Goal: Book appointment/travel/reservation

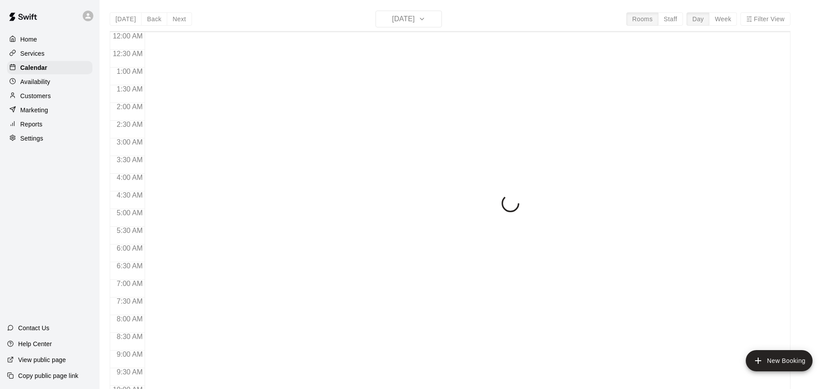
scroll to position [483, 0]
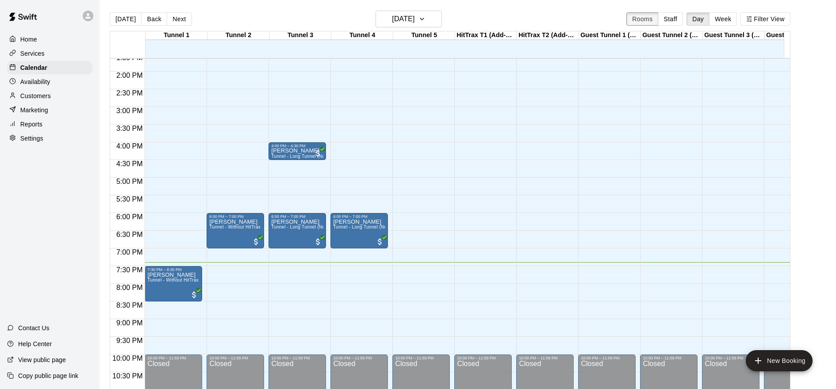
click at [647, 16] on button "Rooms" at bounding box center [643, 18] width 32 height 13
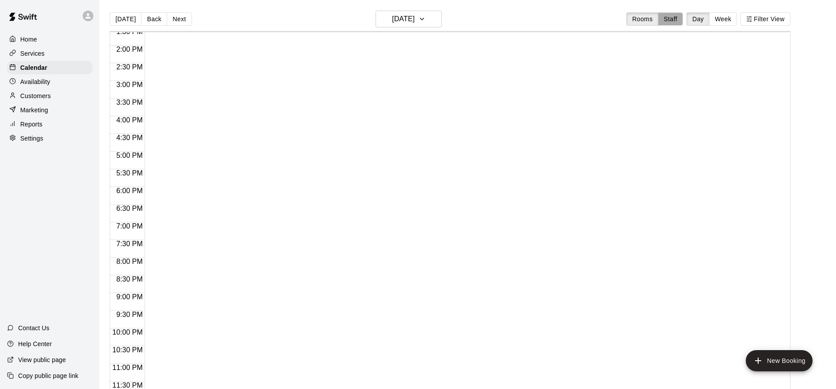
click at [681, 22] on button "Staff" at bounding box center [670, 18] width 25 height 13
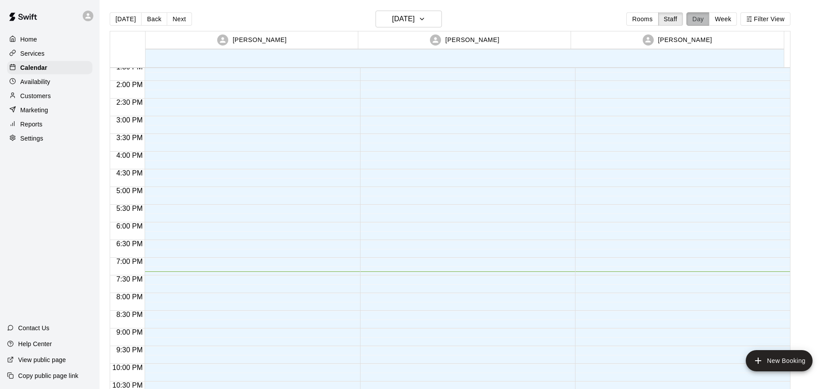
click at [704, 22] on button "Day" at bounding box center [698, 18] width 23 height 13
drag, startPoint x: 30, startPoint y: 78, endPoint x: 32, endPoint y: 71, distance: 6.9
click at [31, 76] on div "Availability" at bounding box center [49, 81] width 85 height 13
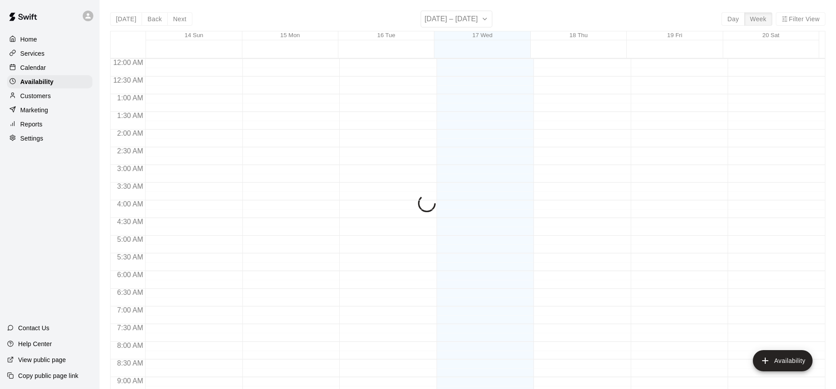
scroll to position [509, 0]
click at [33, 69] on p "Calendar" at bounding box center [33, 67] width 26 height 9
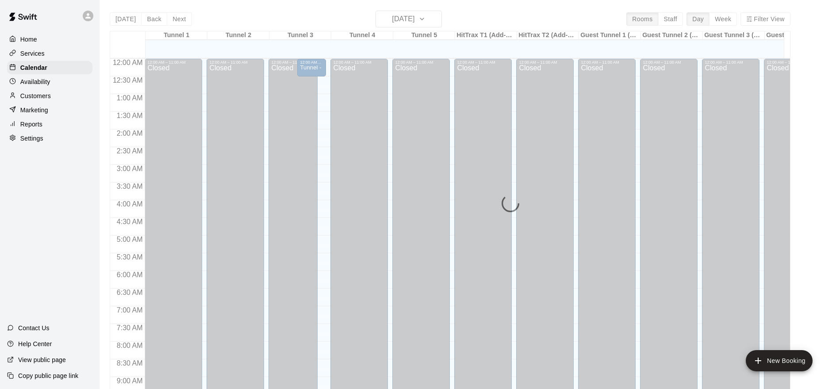
scroll to position [483, 0]
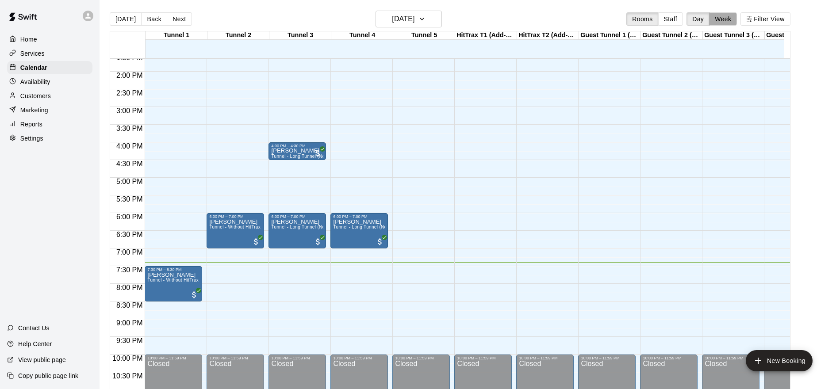
click at [729, 21] on button "Week" at bounding box center [723, 18] width 28 height 13
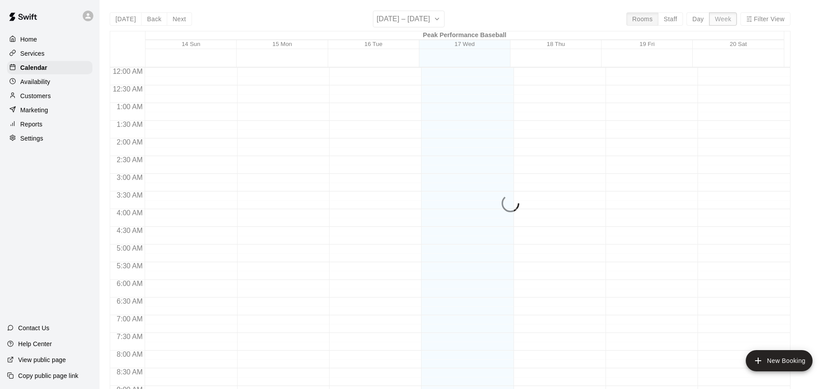
scroll to position [518, 0]
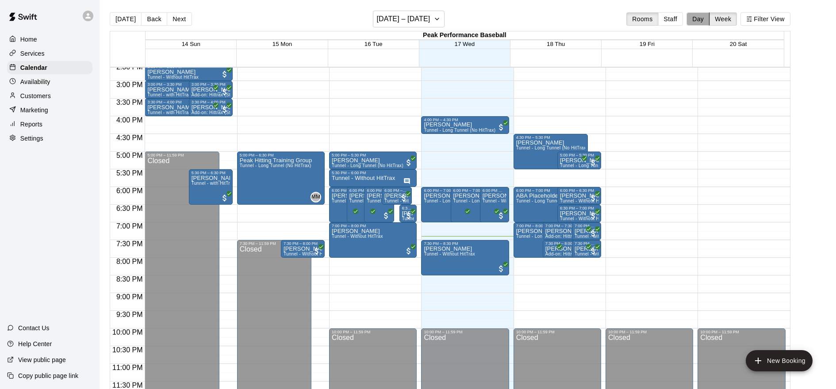
click at [702, 19] on button "Day" at bounding box center [698, 18] width 23 height 13
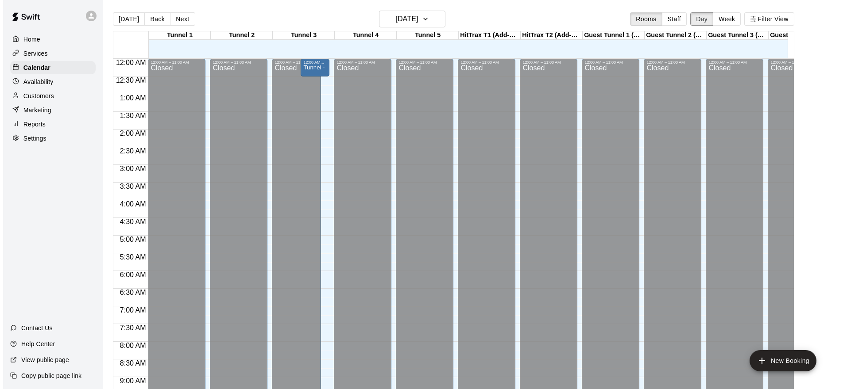
scroll to position [516, 0]
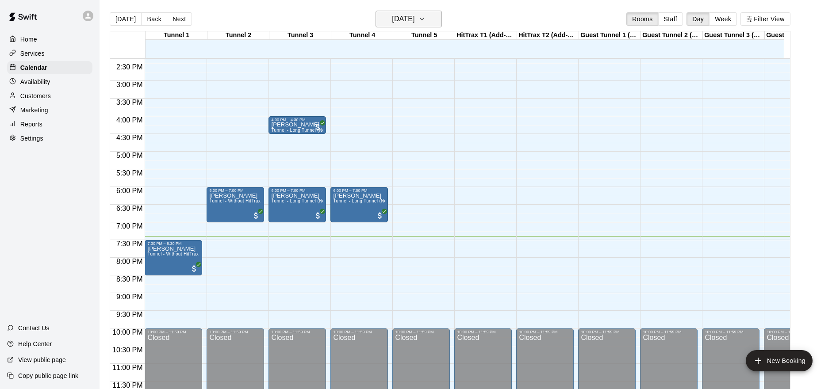
click at [415, 15] on h6 "[DATE]" at bounding box center [403, 19] width 23 height 12
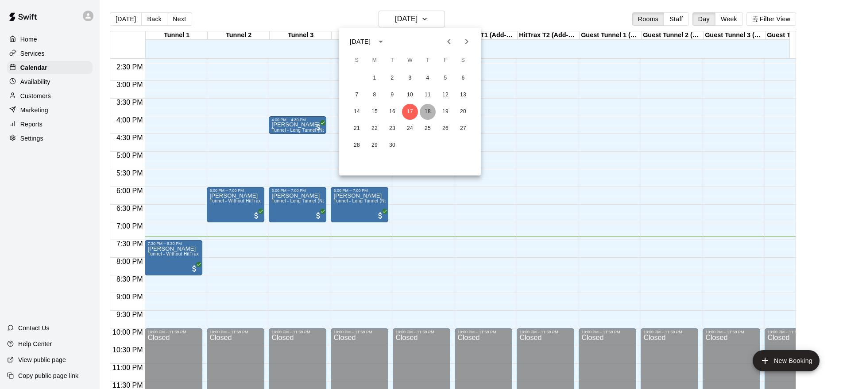
click at [426, 108] on button "18" at bounding box center [427, 112] width 16 height 16
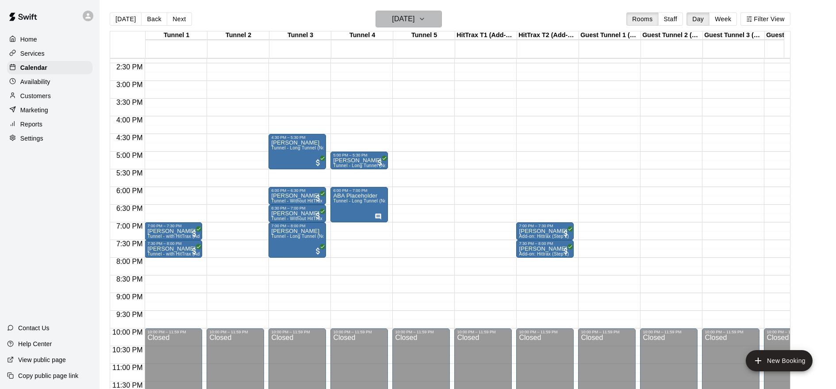
click at [415, 15] on h6 "[DATE]" at bounding box center [403, 19] width 23 height 12
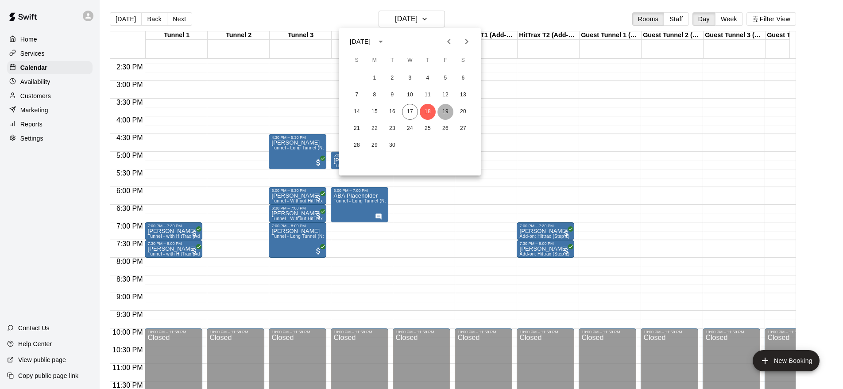
click at [446, 115] on button "19" at bounding box center [445, 112] width 16 height 16
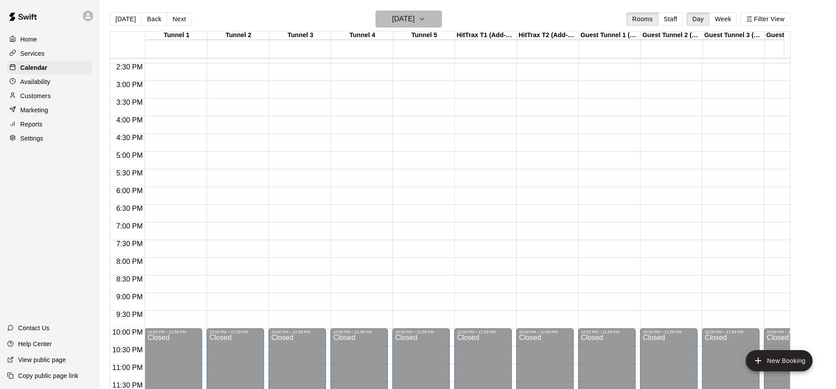
click at [431, 26] on button "[DATE]" at bounding box center [409, 19] width 66 height 17
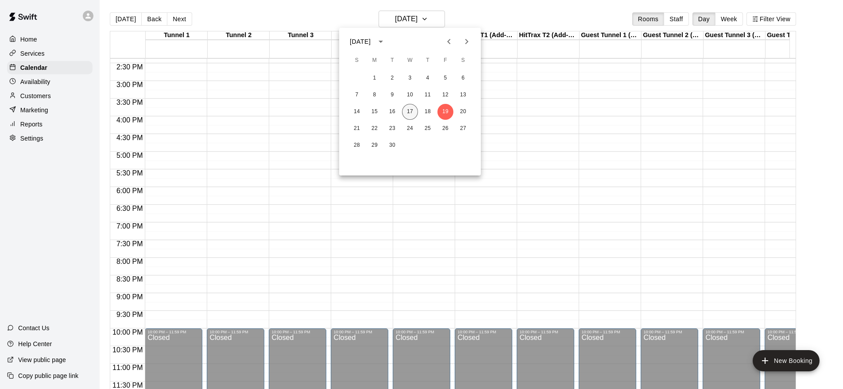
click at [411, 114] on button "17" at bounding box center [410, 112] width 16 height 16
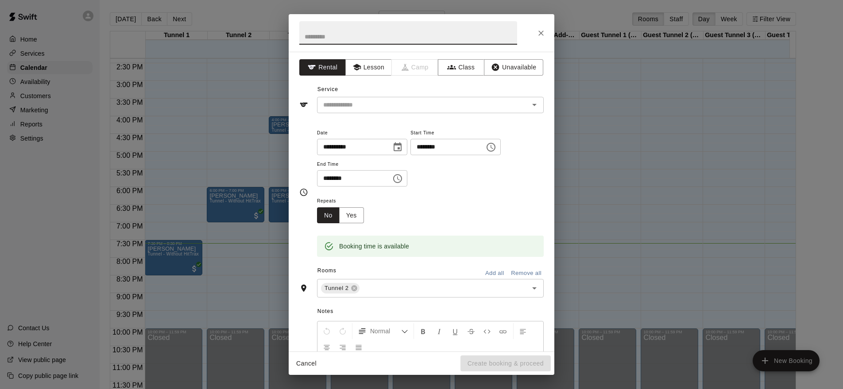
click at [339, 178] on input "********" at bounding box center [351, 178] width 68 height 16
type input "********"
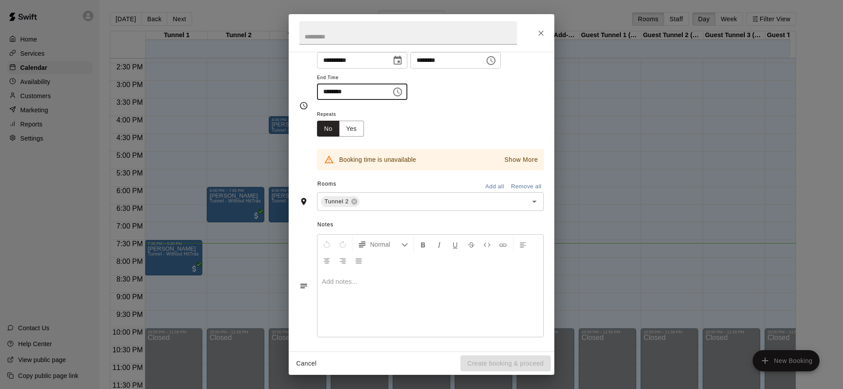
scroll to position [12, 0]
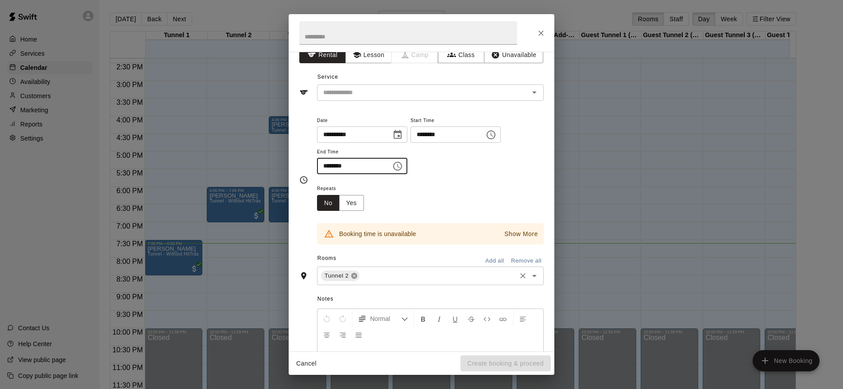
click at [355, 276] on icon at bounding box center [354, 276] width 6 height 6
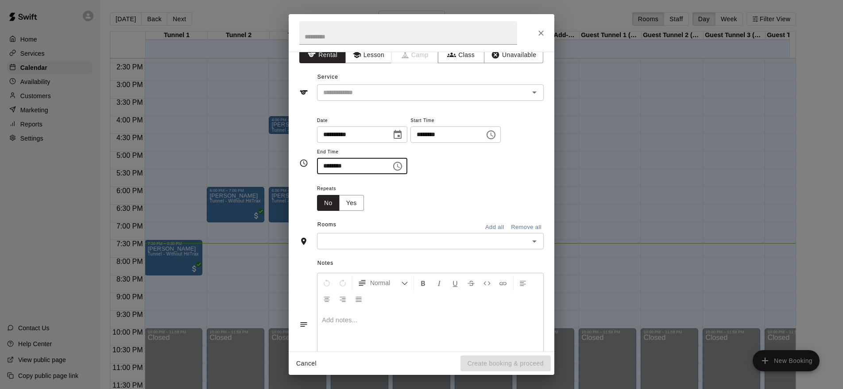
click at [531, 239] on icon "Open" at bounding box center [534, 241] width 11 height 11
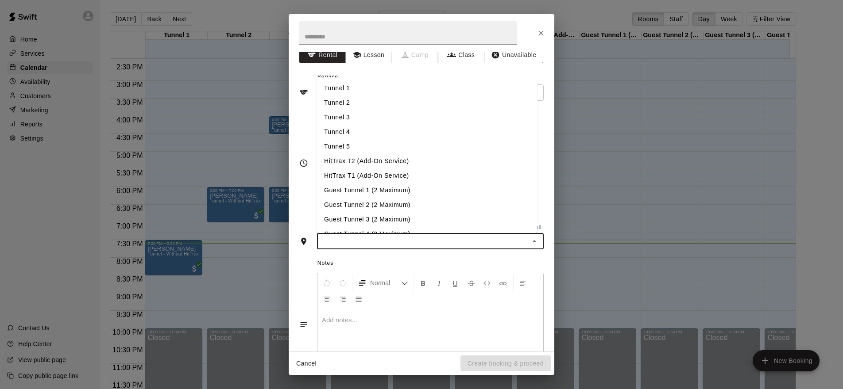
click at [371, 102] on li "Tunnel 2" at bounding box center [427, 103] width 220 height 15
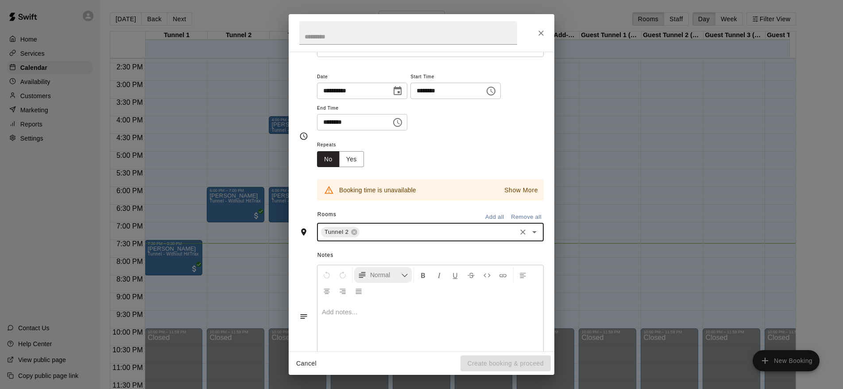
scroll to position [0, 0]
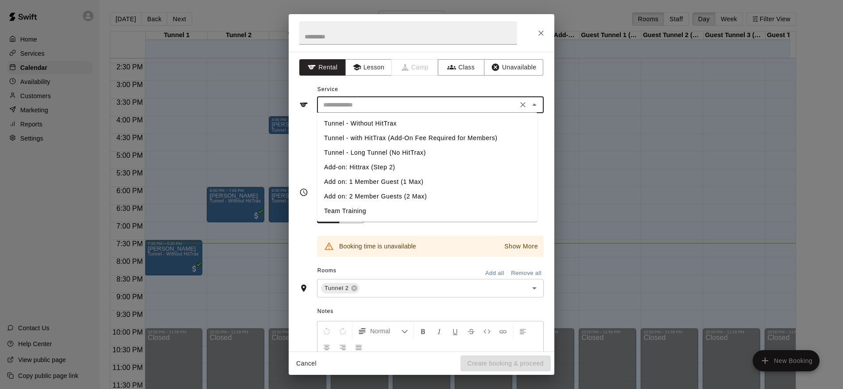
click at [440, 109] on input "text" at bounding box center [416, 105] width 195 height 11
click at [423, 126] on li "Tunnel - Without HitTrax" at bounding box center [427, 123] width 220 height 15
type input "**********"
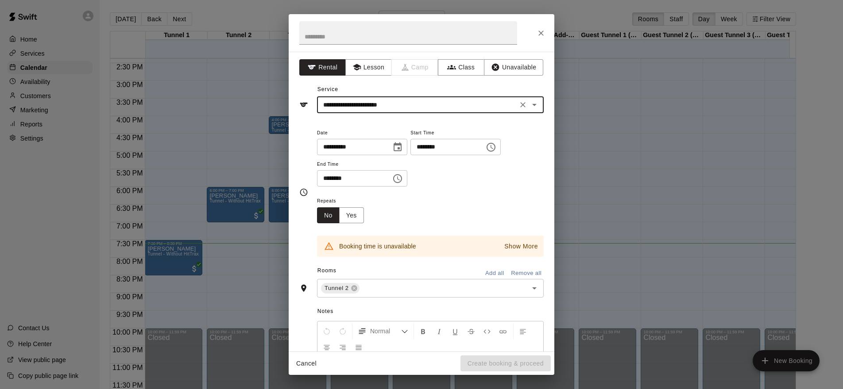
click at [439, 220] on div "Repeats No Yes" at bounding box center [430, 210] width 227 height 28
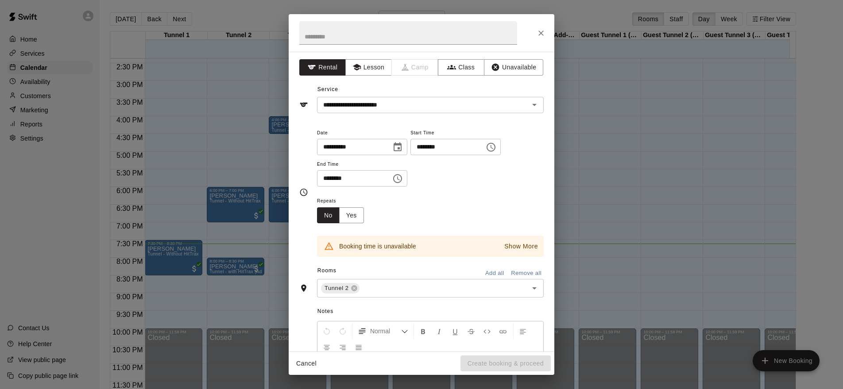
click at [406, 201] on div "Repeats No Yes" at bounding box center [430, 210] width 227 height 28
click at [400, 69] on span "Camp" at bounding box center [415, 67] width 46 height 16
click at [338, 67] on button "Rental" at bounding box center [322, 67] width 46 height 16
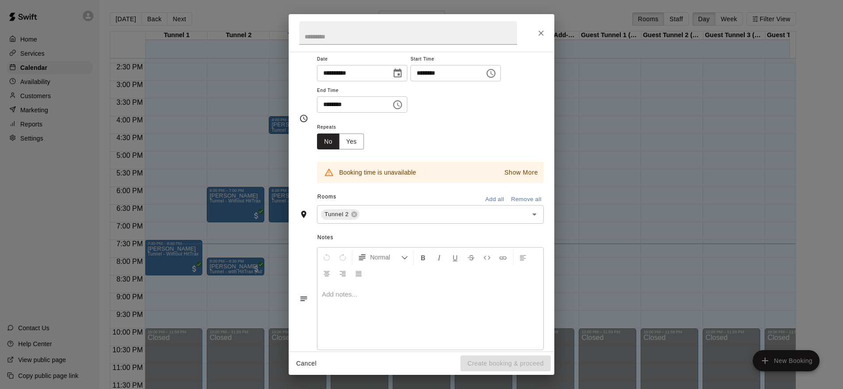
click at [473, 322] on div at bounding box center [430, 317] width 226 height 66
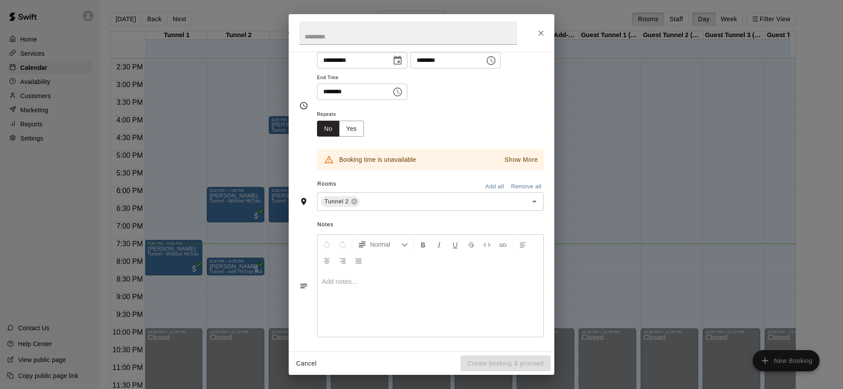
click at [515, 185] on button "Remove all" at bounding box center [525, 187] width 35 height 14
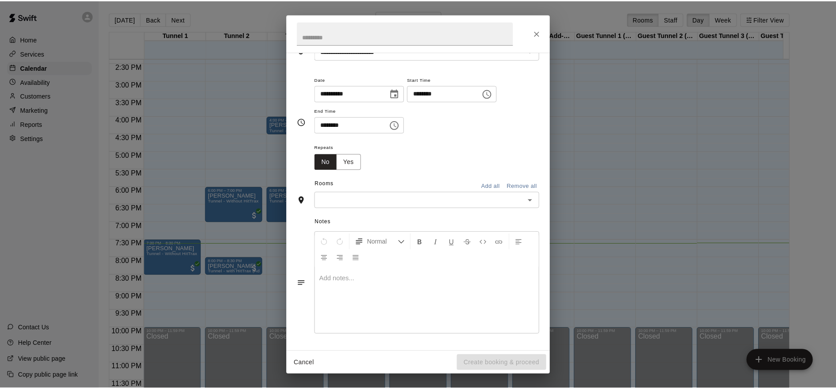
scroll to position [51, 0]
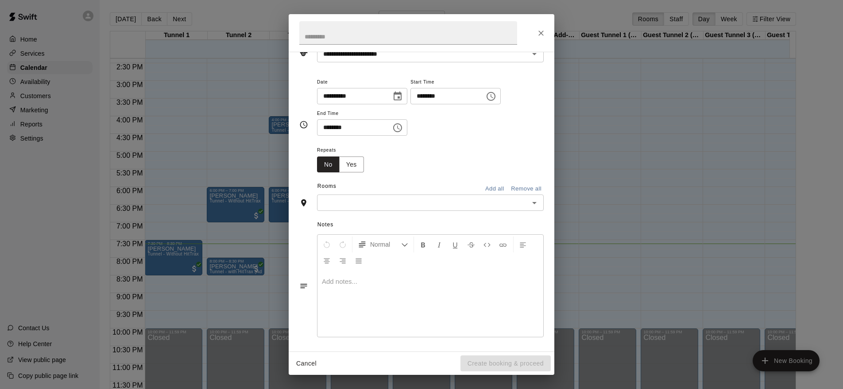
click at [377, 202] on input "text" at bounding box center [422, 202] width 207 height 11
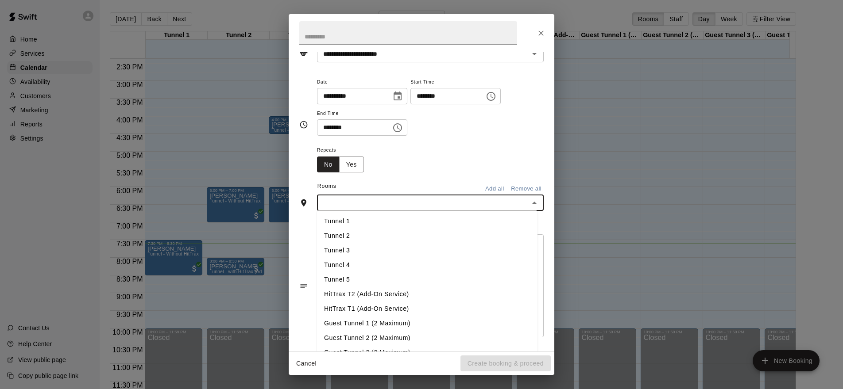
click at [370, 218] on li "Tunnel 1" at bounding box center [427, 221] width 220 height 15
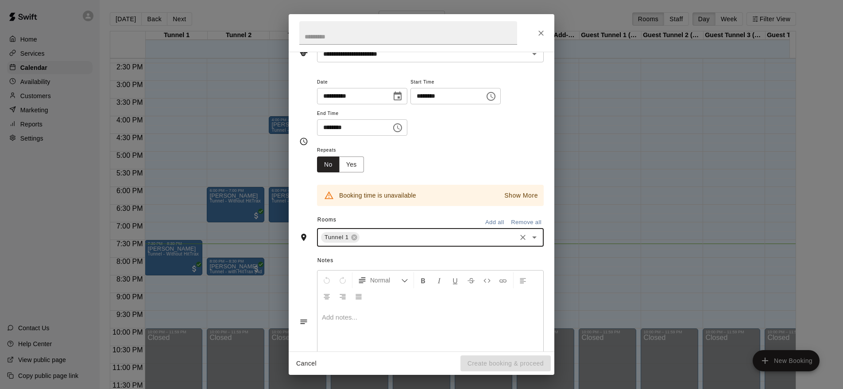
click at [521, 237] on button "Clear" at bounding box center [522, 237] width 12 height 12
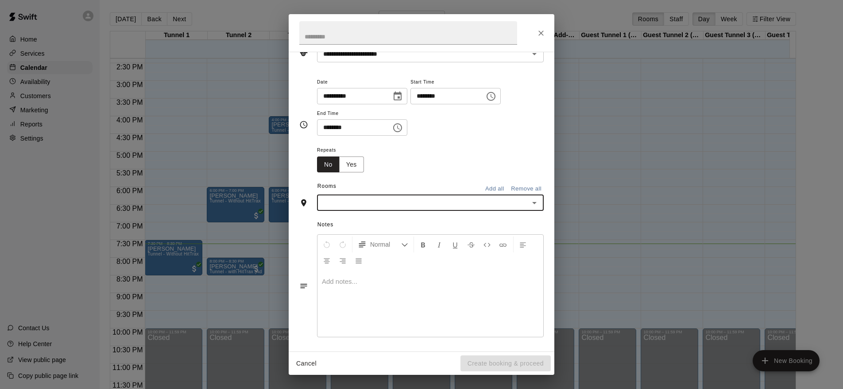
click at [532, 202] on icon "Open" at bounding box center [534, 203] width 4 height 2
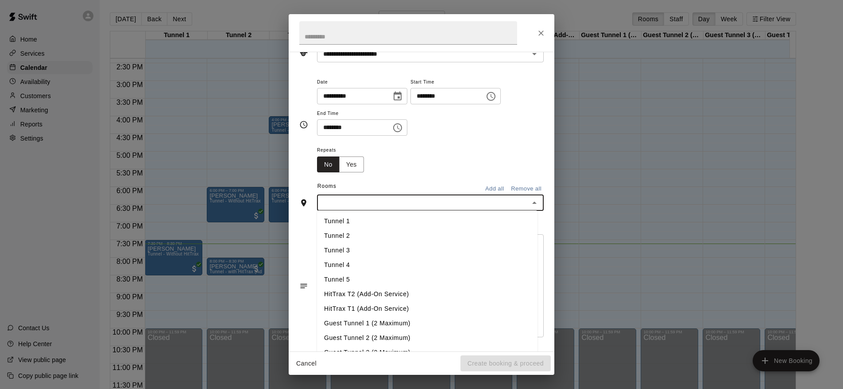
click at [375, 234] on li "Tunnel 2" at bounding box center [427, 236] width 220 height 15
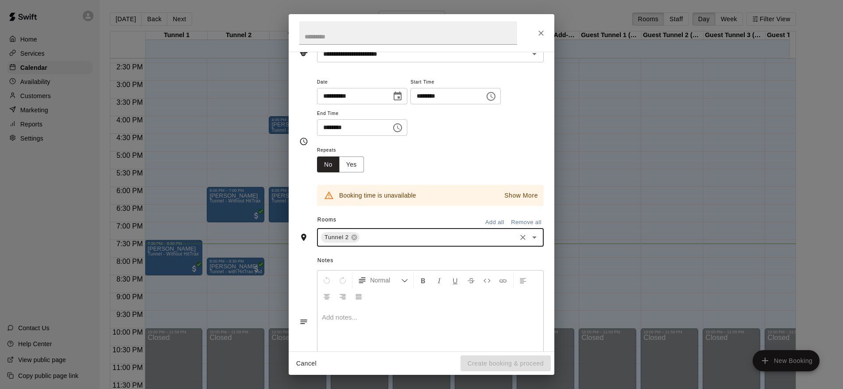
click at [529, 235] on icon "Open" at bounding box center [534, 237] width 11 height 11
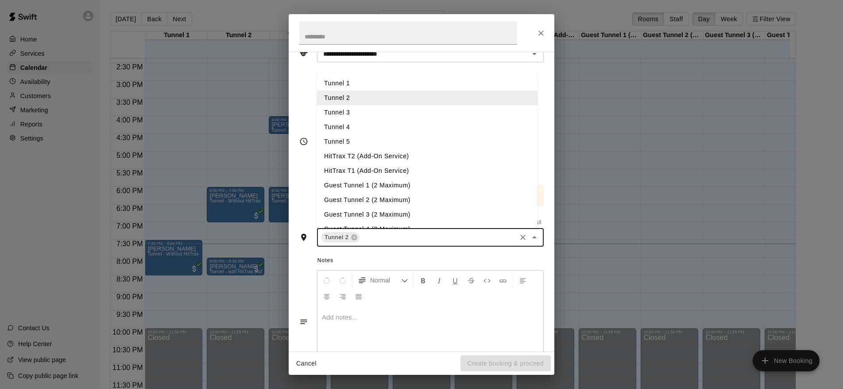
click at [366, 110] on li "Tunnel 3" at bounding box center [427, 112] width 220 height 15
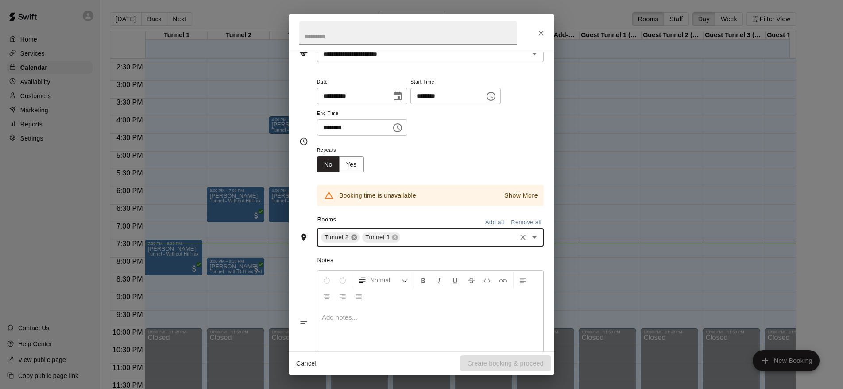
click at [356, 236] on icon at bounding box center [354, 238] width 6 height 6
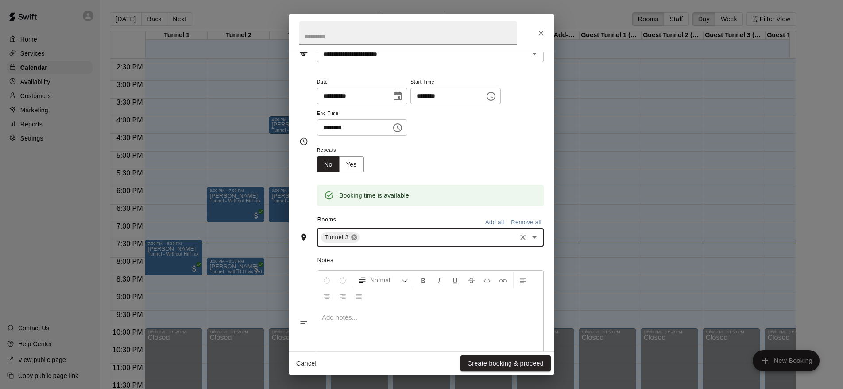
click at [355, 238] on icon at bounding box center [354, 238] width 6 height 6
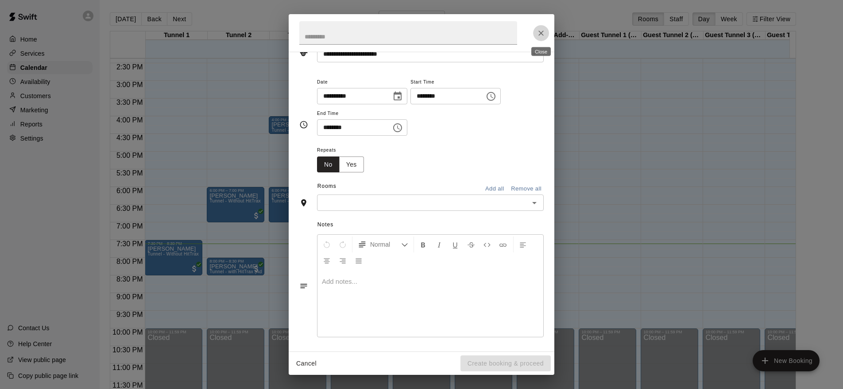
click at [542, 36] on icon "Close" at bounding box center [540, 33] width 9 height 9
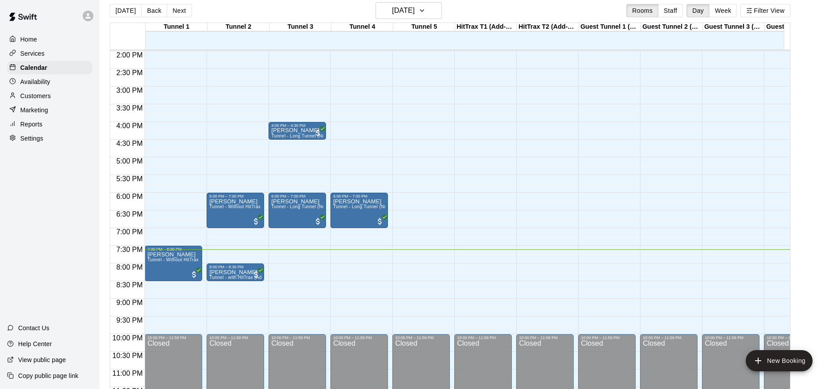
scroll to position [493, 0]
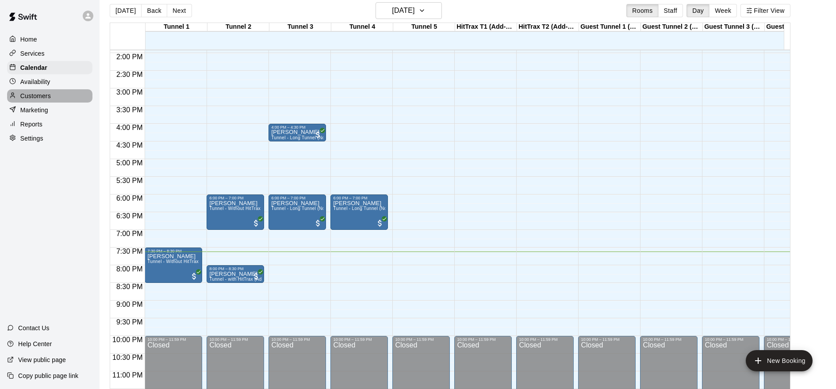
click at [35, 94] on p "Customers" at bounding box center [35, 96] width 31 height 9
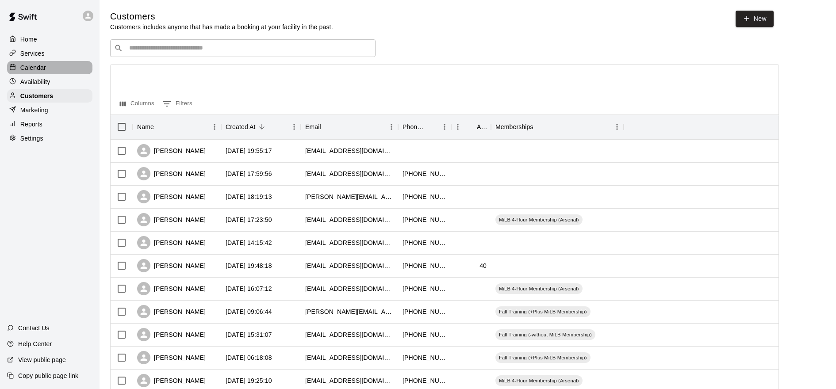
click at [58, 72] on div "Calendar" at bounding box center [49, 67] width 85 height 13
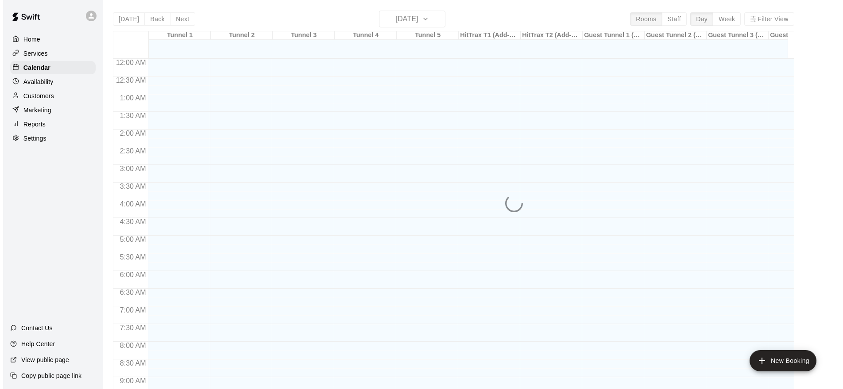
scroll to position [483, 0]
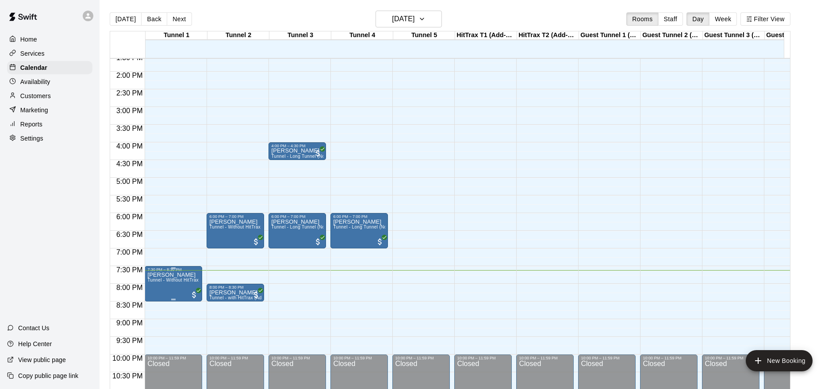
click at [184, 281] on span "Tunnel - Without HitTrax" at bounding box center [172, 280] width 51 height 5
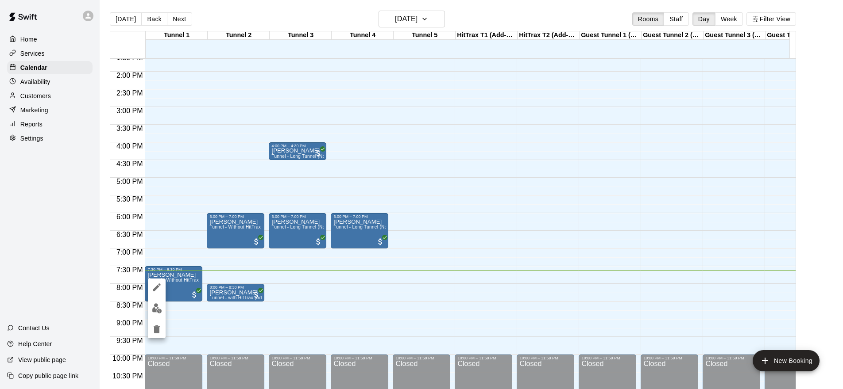
click at [159, 309] on img "edit" at bounding box center [157, 309] width 10 height 10
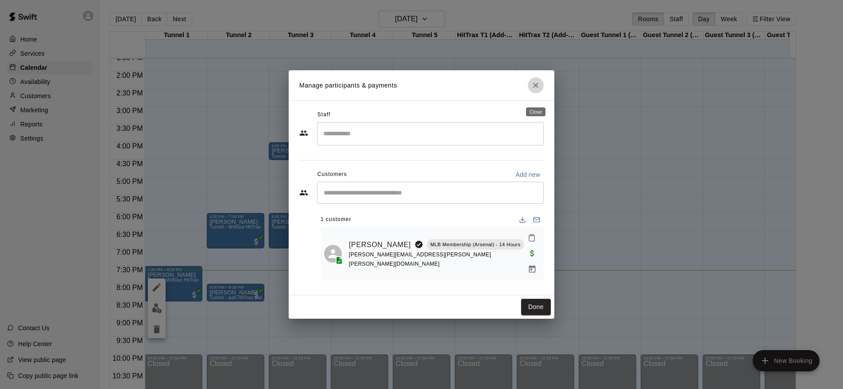
click at [539, 90] on icon "Close" at bounding box center [535, 85] width 9 height 9
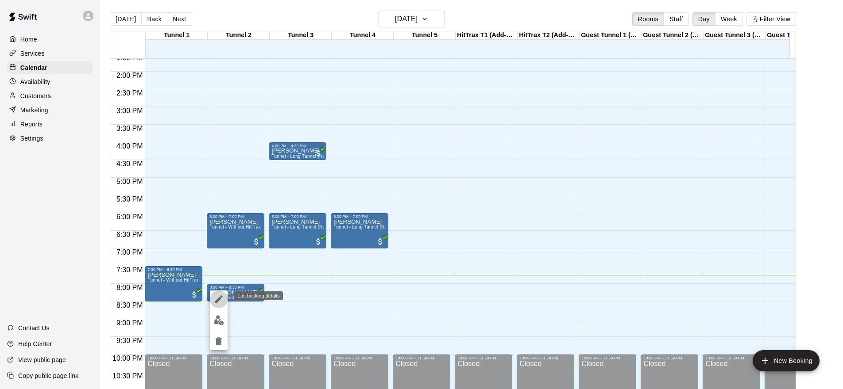
click at [221, 304] on icon "edit" at bounding box center [218, 299] width 11 height 11
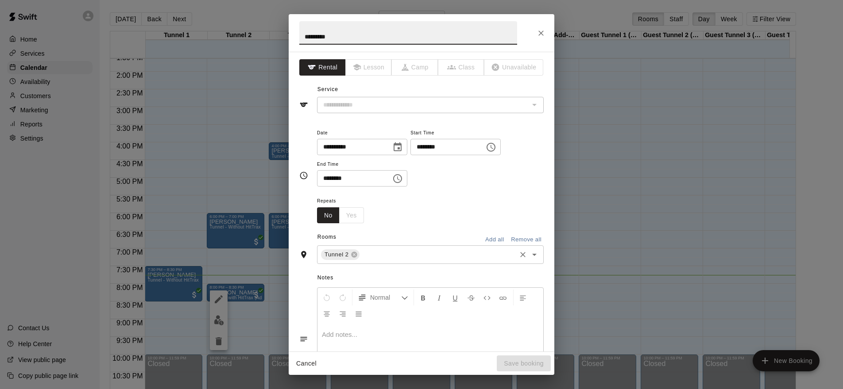
type input "**********"
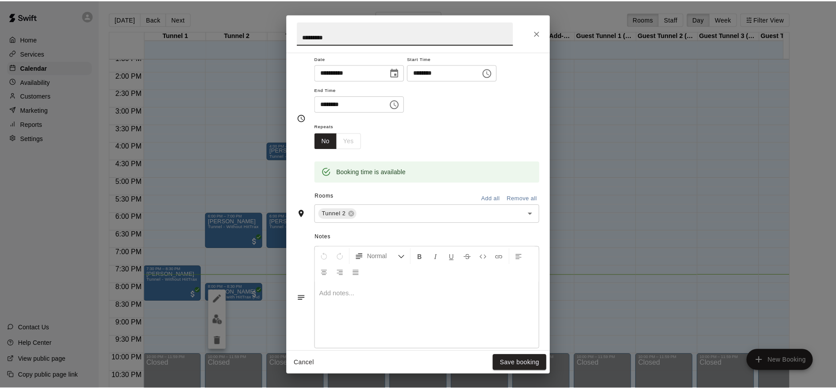
scroll to position [168, 0]
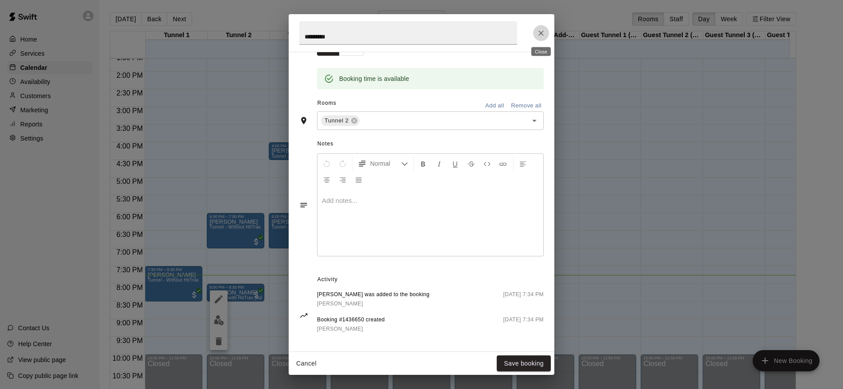
click at [543, 31] on icon "Close" at bounding box center [540, 33] width 5 height 5
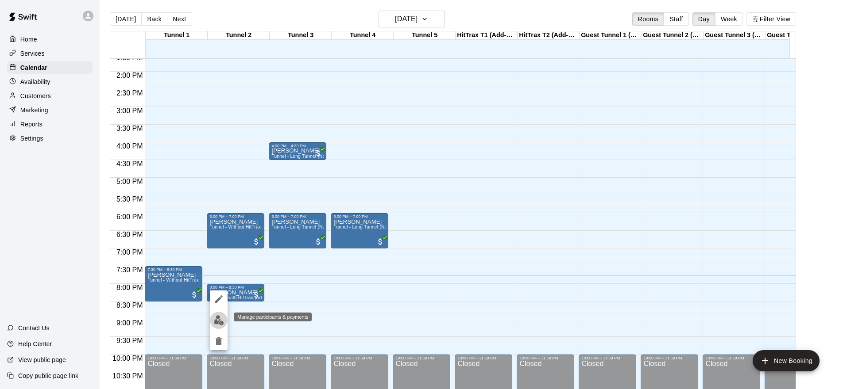
click at [219, 320] on img "edit" at bounding box center [219, 320] width 10 height 10
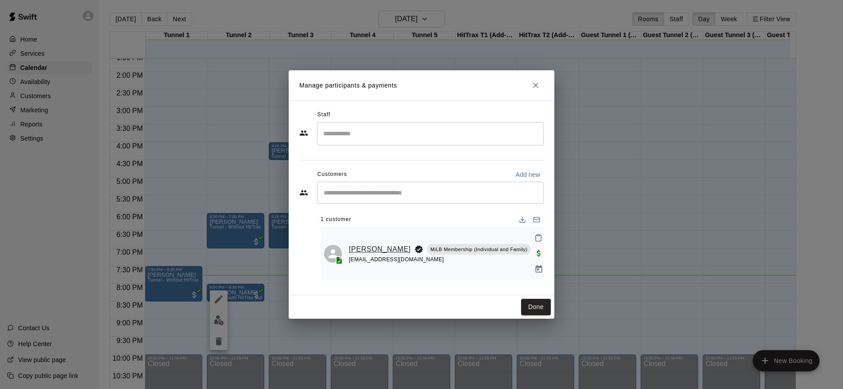
click at [355, 246] on link "[PERSON_NAME]" at bounding box center [380, 250] width 62 height 12
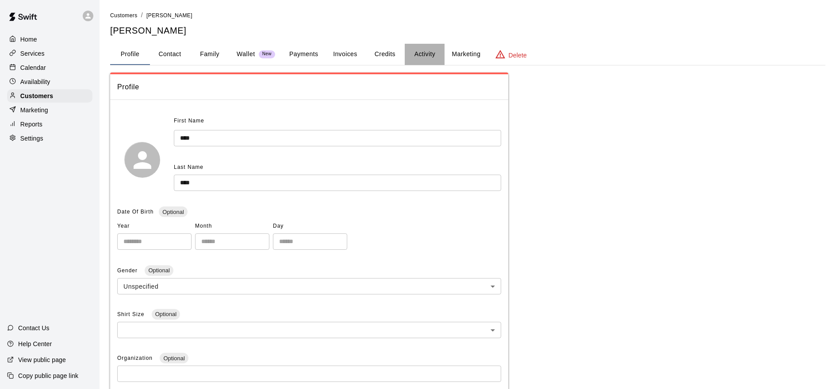
click at [420, 57] on button "Activity" at bounding box center [425, 54] width 40 height 21
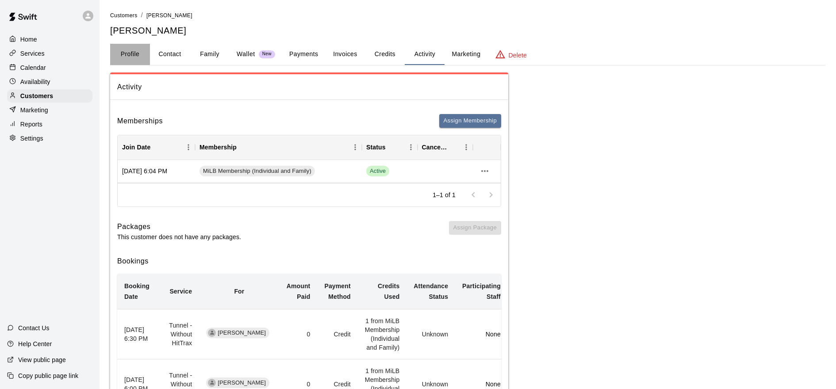
click at [133, 57] on button "Profile" at bounding box center [130, 54] width 40 height 21
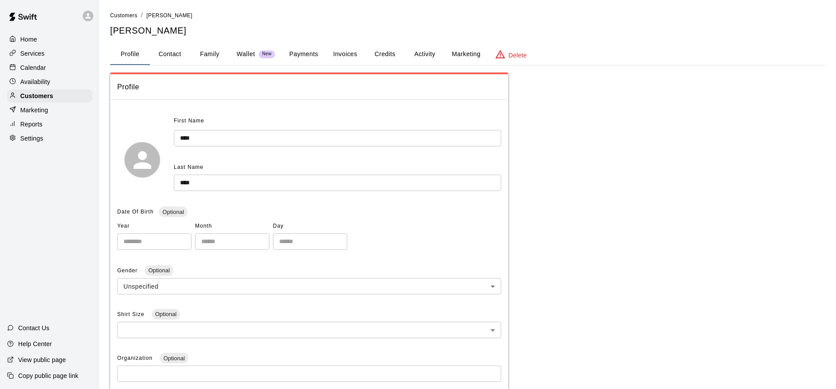
click at [199, 58] on button "Family" at bounding box center [210, 54] width 40 height 21
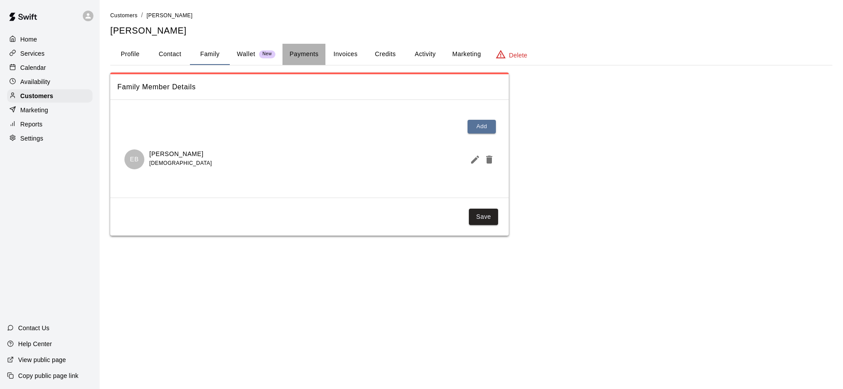
click at [318, 57] on button "Payments" at bounding box center [303, 54] width 43 height 21
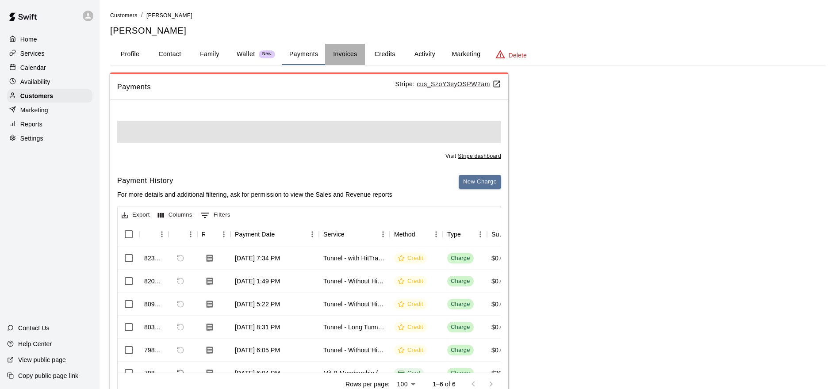
click at [345, 58] on button "Invoices" at bounding box center [345, 54] width 40 height 21
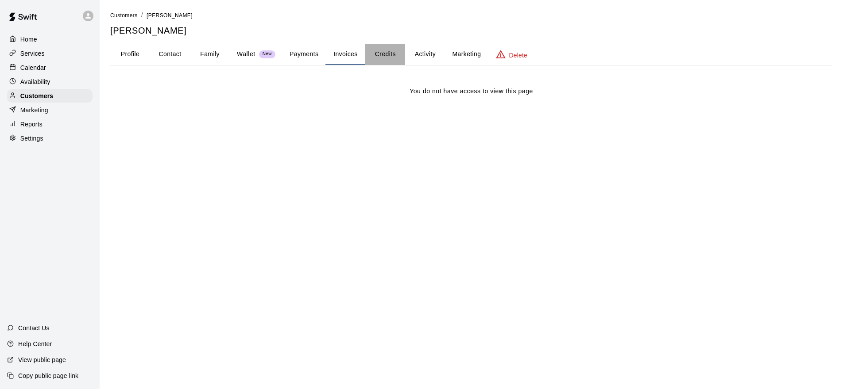
click at [381, 58] on button "Credits" at bounding box center [385, 54] width 40 height 21
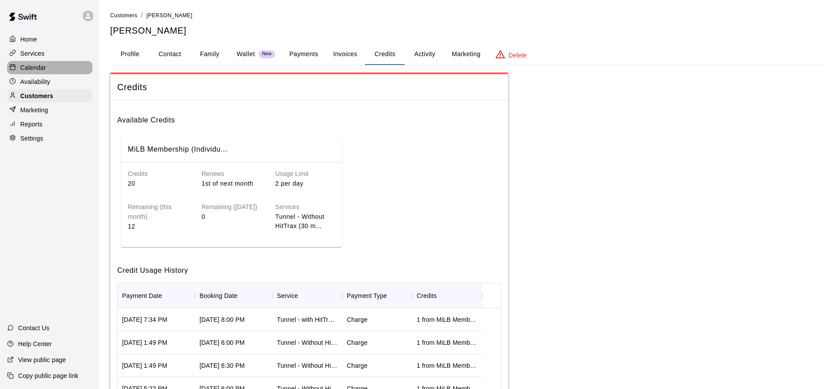
click at [35, 70] on p "Calendar" at bounding box center [33, 67] width 26 height 9
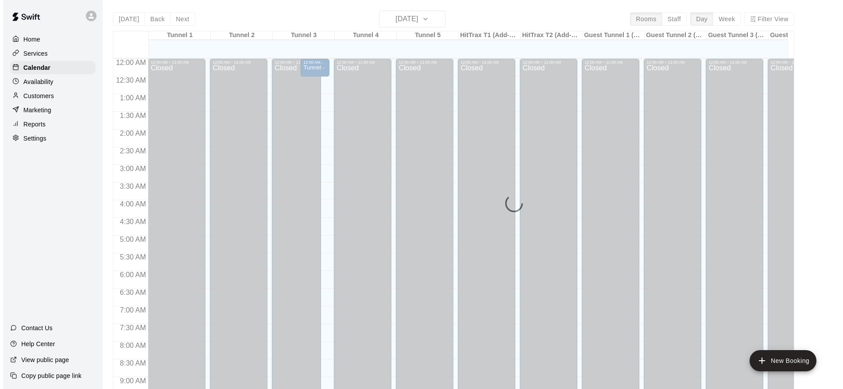
scroll to position [483, 0]
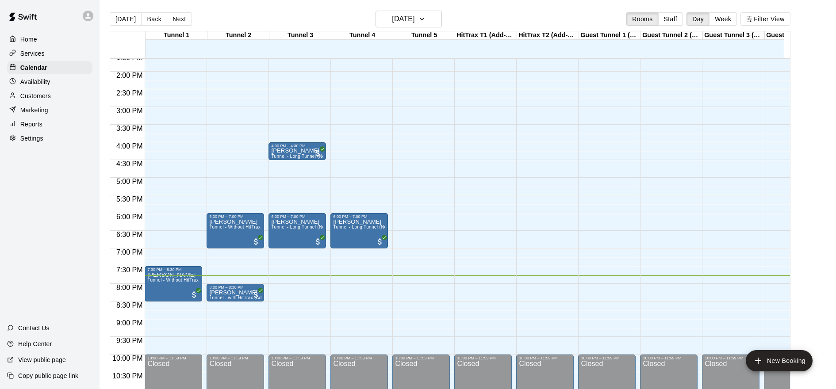
click at [528, 282] on div "12:00 AM – 11:00 AM Closed 10:00 PM – 11:59 PM Closed" at bounding box center [545, 1] width 58 height 850
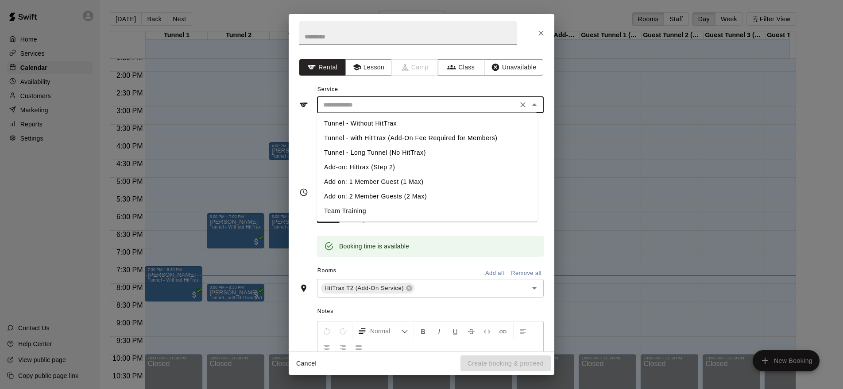
click at [440, 101] on input "text" at bounding box center [416, 105] width 195 height 11
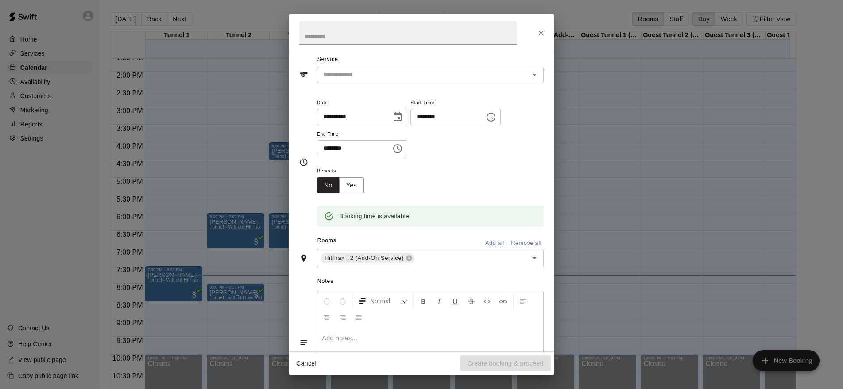
scroll to position [0, 0]
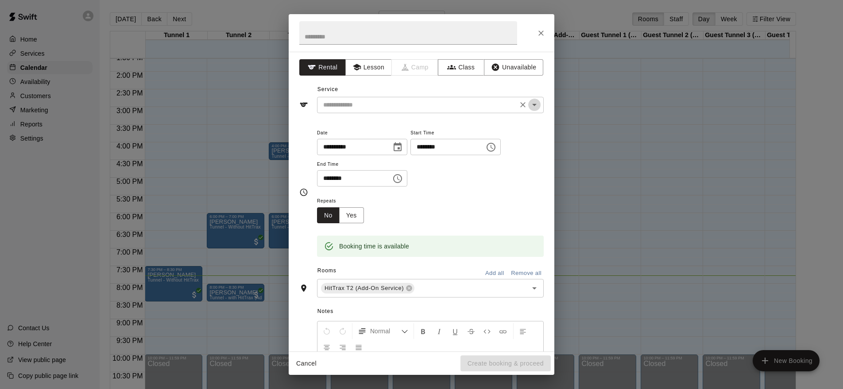
click at [529, 108] on icon "Open" at bounding box center [534, 105] width 11 height 11
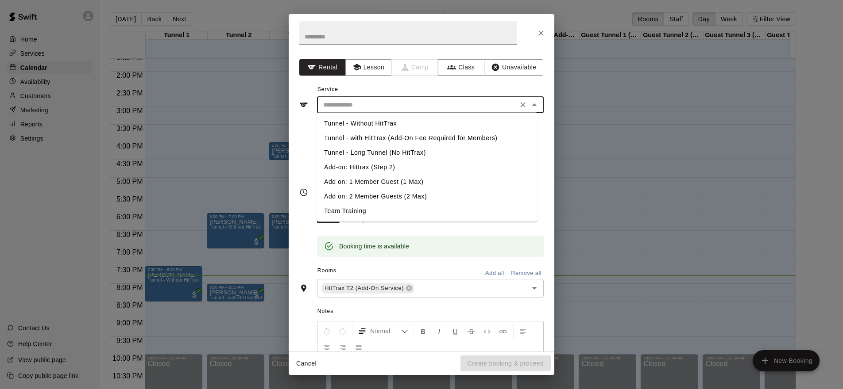
click at [408, 170] on li "Add-on: Hittrax (Step 2)" at bounding box center [427, 167] width 220 height 15
type input "**********"
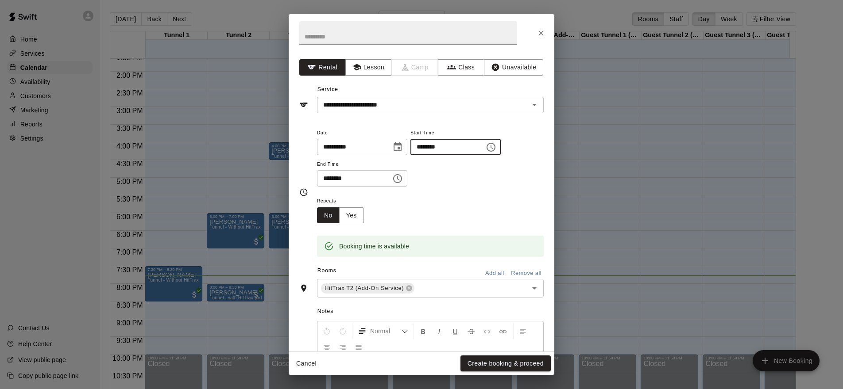
click at [424, 146] on input "********" at bounding box center [444, 147] width 68 height 16
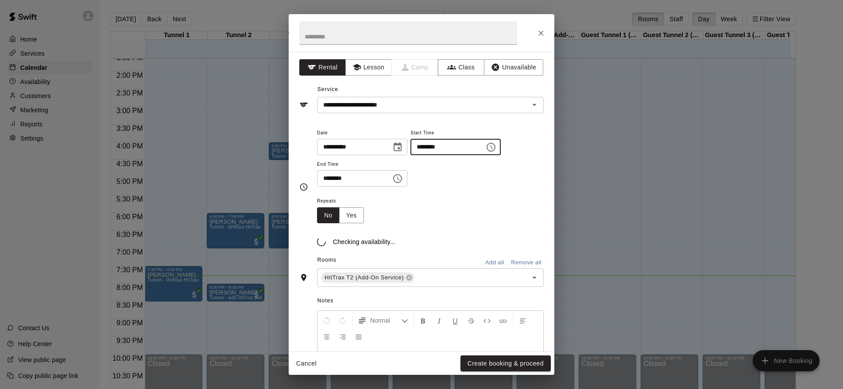
type input "********"
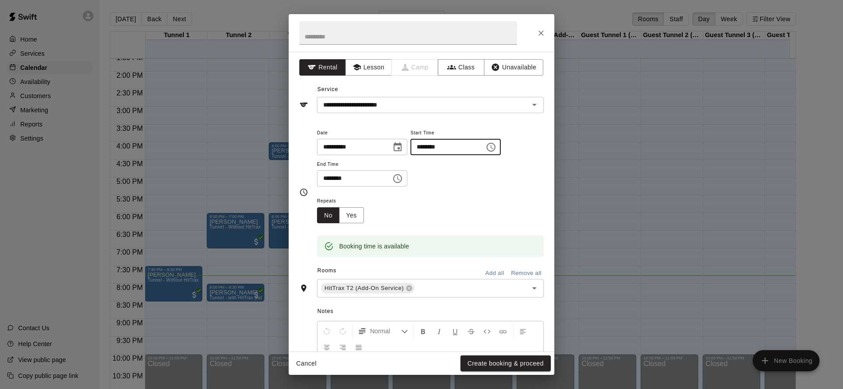
click at [336, 177] on input "********" at bounding box center [351, 178] width 68 height 16
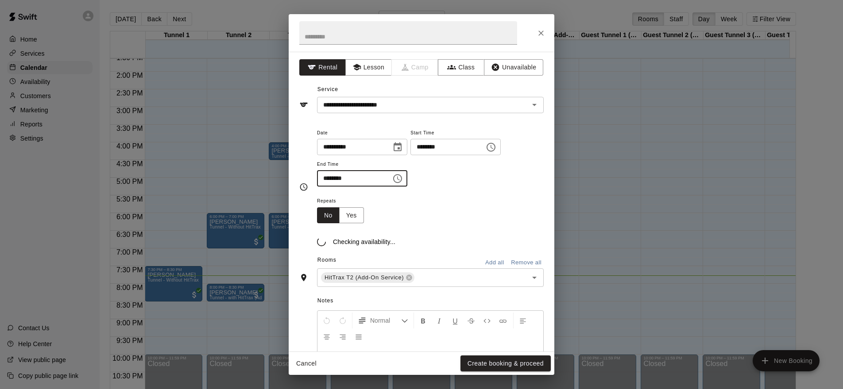
type input "********"
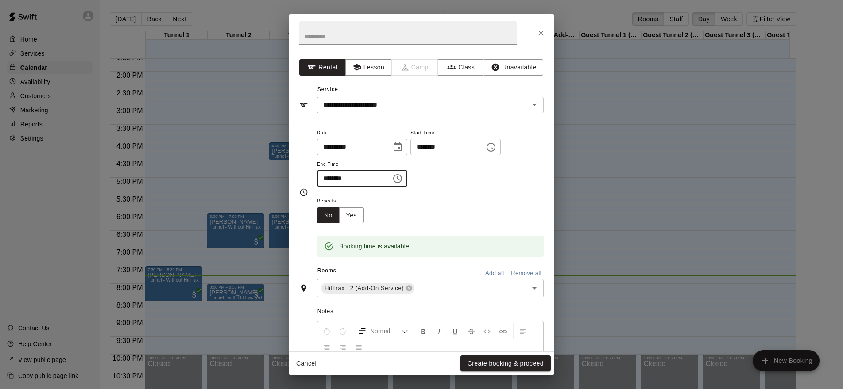
click at [476, 208] on div "Repeats No Yes" at bounding box center [430, 210] width 227 height 28
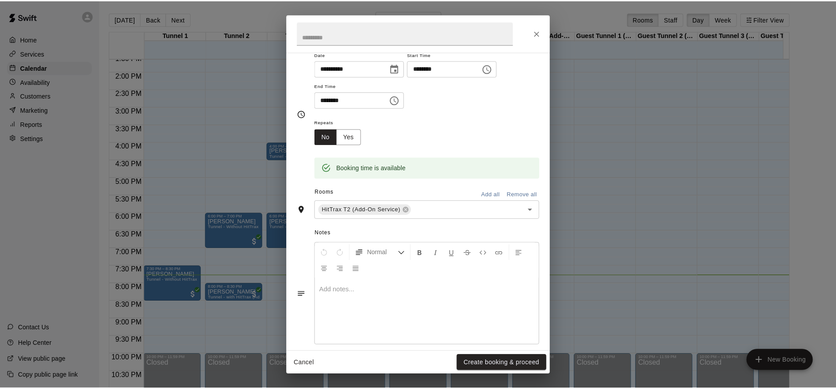
scroll to position [87, 0]
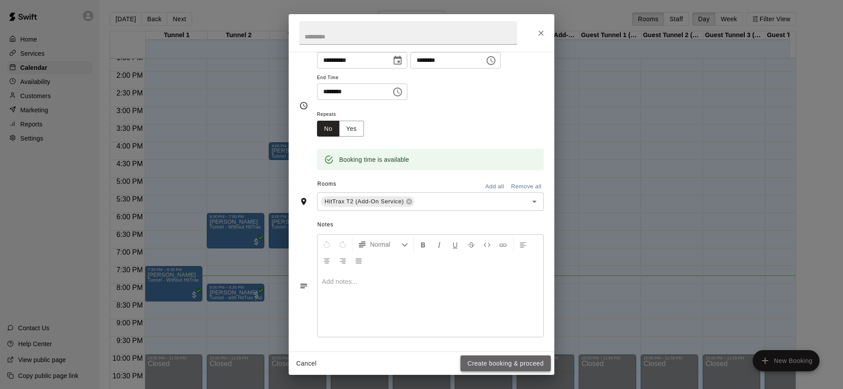
click at [502, 365] on button "Create booking & proceed" at bounding box center [505, 364] width 90 height 16
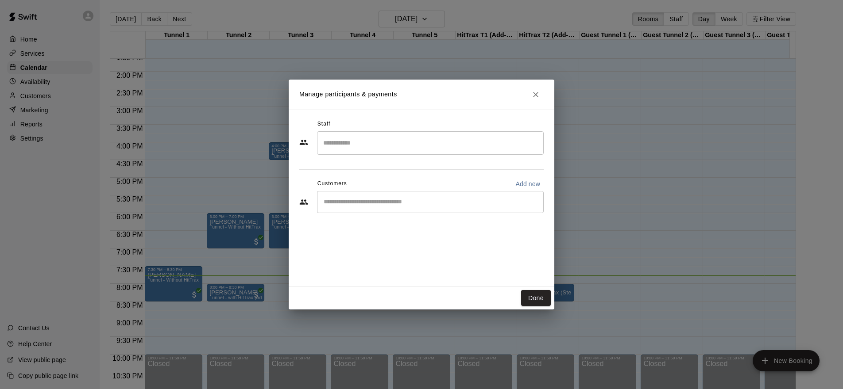
click at [436, 201] on input "Start typing to search customers..." at bounding box center [430, 202] width 219 height 9
type input "****"
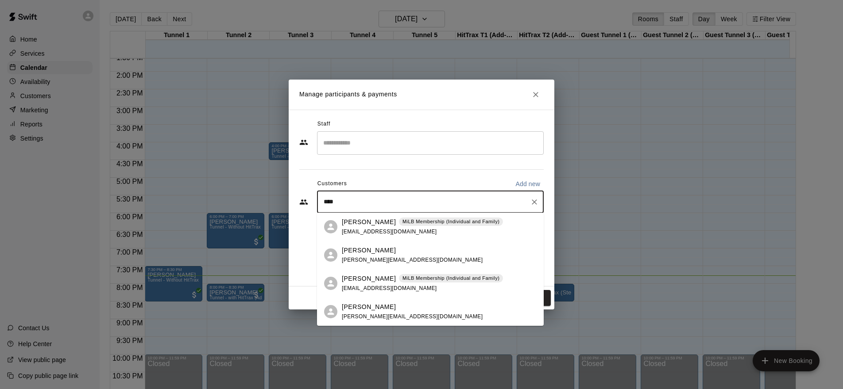
click at [481, 226] on div "[PERSON_NAME] MiLB Membership (Individual and Family) [EMAIL_ADDRESS][DOMAIN_NA…" at bounding box center [439, 227] width 195 height 19
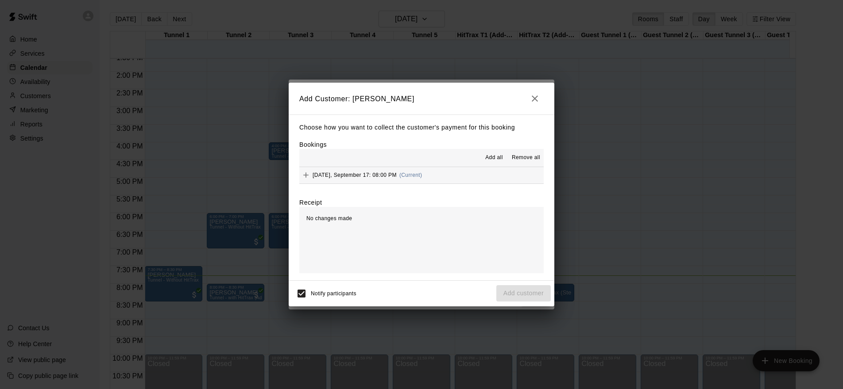
click at [377, 178] on div "[DATE], September 17: 08:00 PM (Current)" at bounding box center [360, 175] width 123 height 13
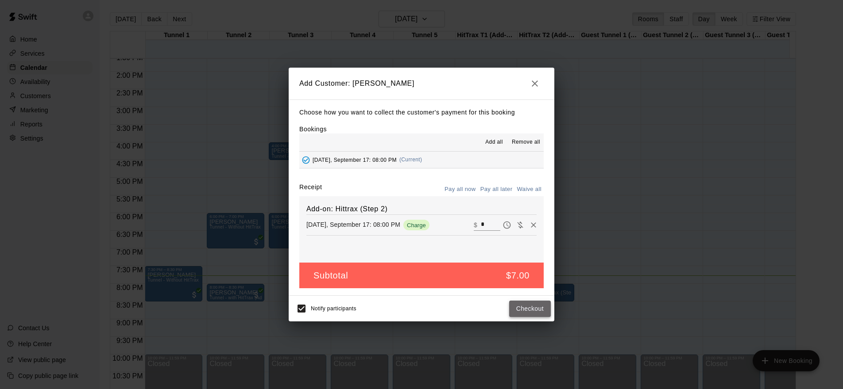
click at [533, 312] on button "Checkout" at bounding box center [530, 309] width 42 height 16
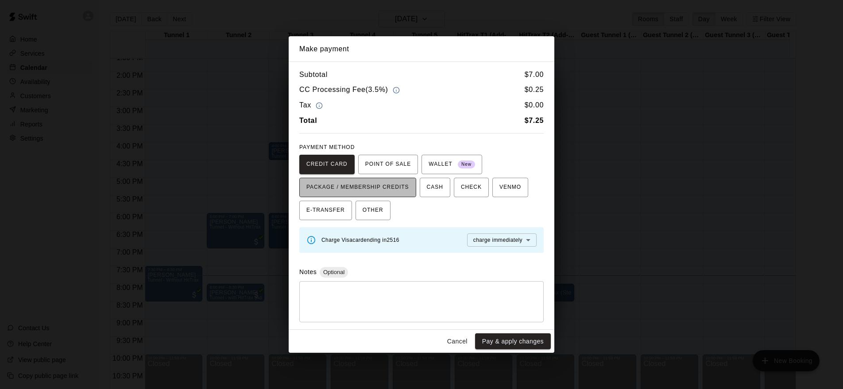
click at [391, 185] on span "PACKAGE / MEMBERSHIP CREDITS" at bounding box center [357, 188] width 103 height 14
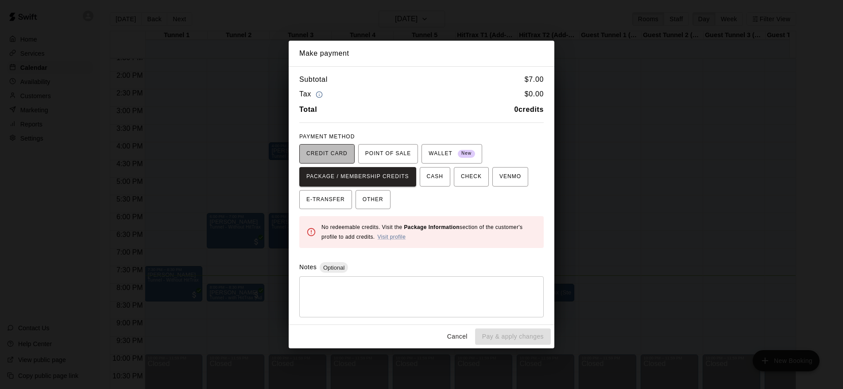
click at [340, 158] on span "CREDIT CARD" at bounding box center [326, 154] width 41 height 14
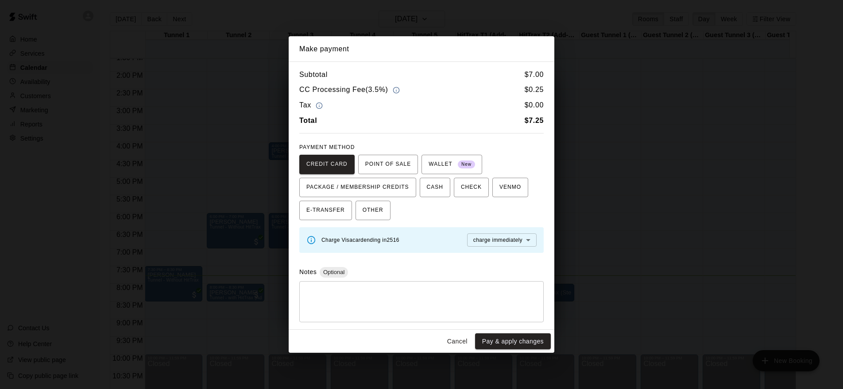
click at [523, 237] on body "Home Services Calendar Availability Customers Marketing Reports Settings Contac…" at bounding box center [421, 202] width 843 height 404
click at [524, 239] on div at bounding box center [421, 194] width 843 height 389
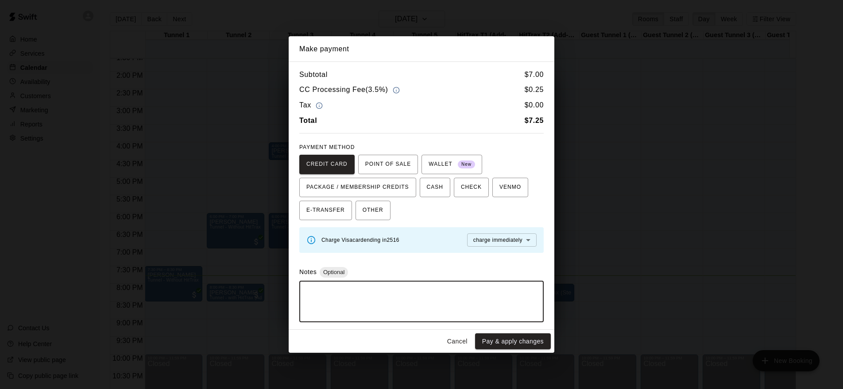
click at [369, 304] on textarea at bounding box center [421, 302] width 232 height 27
type textarea "**********"
click at [458, 343] on button "Cancel" at bounding box center [457, 342] width 28 height 16
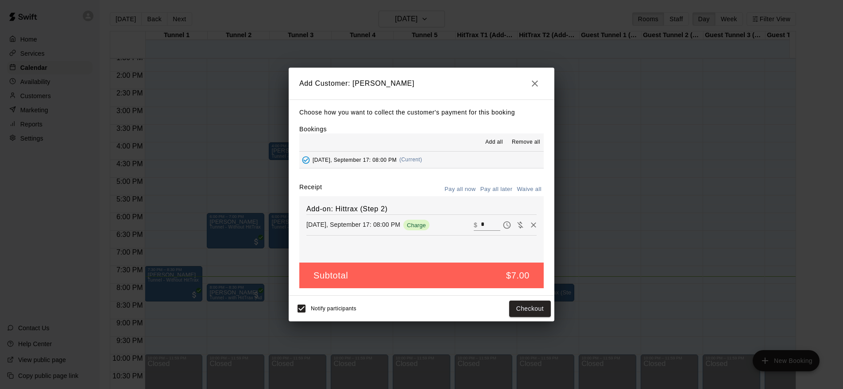
click at [535, 77] on button "button" at bounding box center [535, 84] width 18 height 18
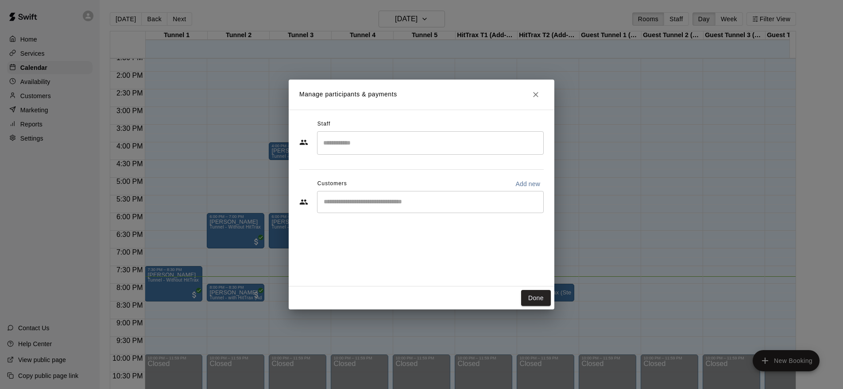
click at [532, 96] on icon "Close" at bounding box center [535, 94] width 9 height 9
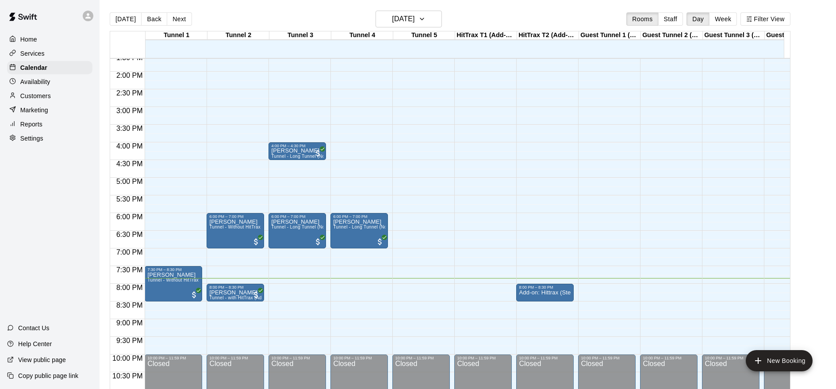
scroll to position [485, 0]
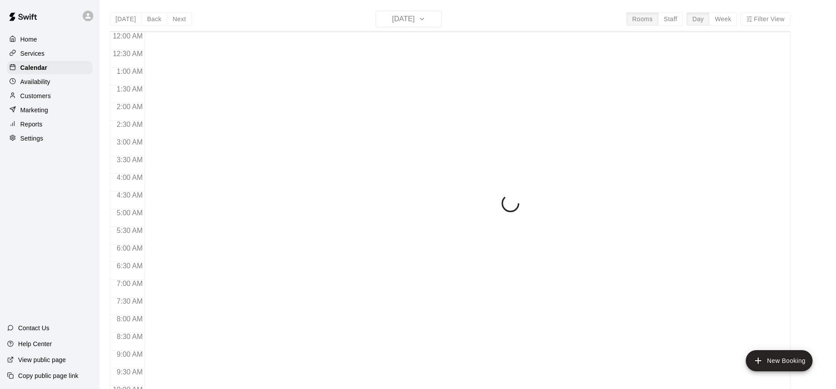
scroll to position [483, 0]
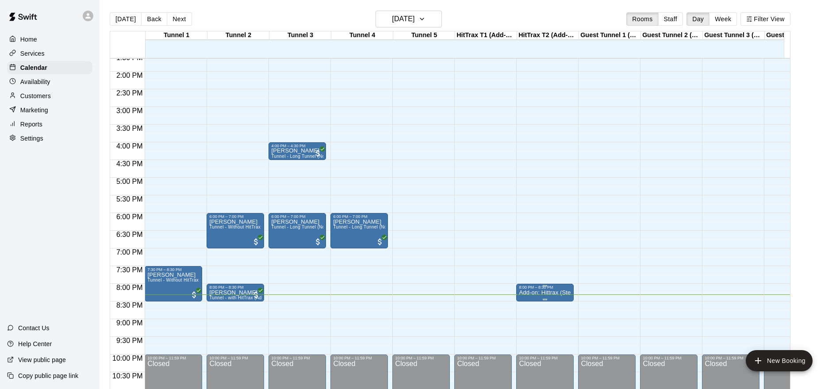
click at [538, 293] on p "Add-on: Hittrax (Step 2)" at bounding box center [545, 293] width 52 height 0
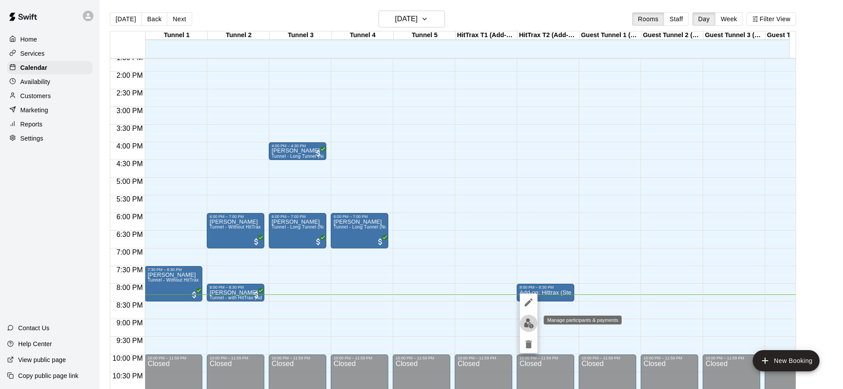
click at [526, 323] on img "edit" at bounding box center [528, 324] width 10 height 10
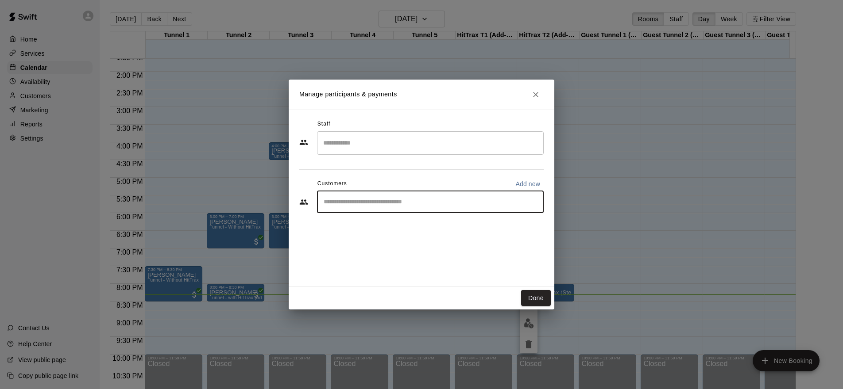
click at [416, 198] on input "Start typing to search customers..." at bounding box center [430, 202] width 219 height 9
type input "****"
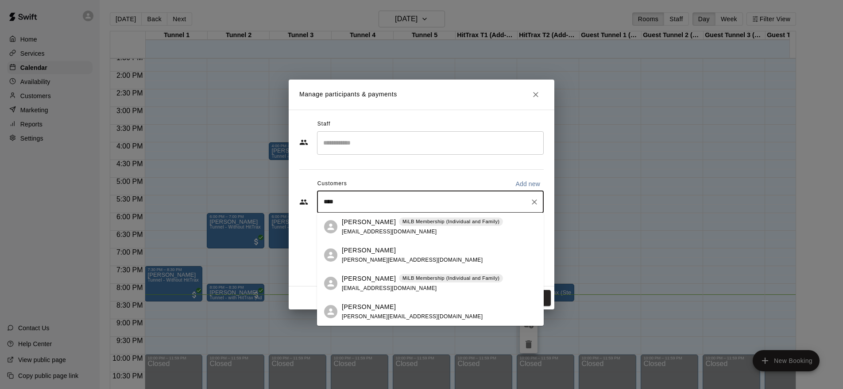
click at [414, 231] on div "Dave Bell MiLB Membership (Individual and Family) dbell75@hotmail.com" at bounding box center [422, 227] width 161 height 19
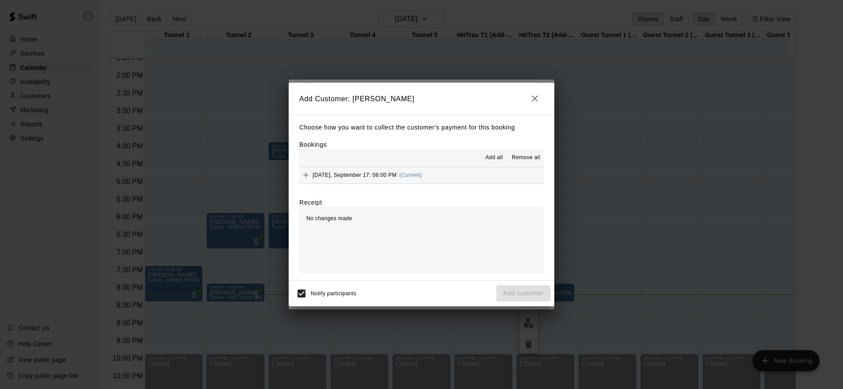
click at [347, 177] on span "Wednesday, September 17: 08:00 PM" at bounding box center [354, 175] width 84 height 6
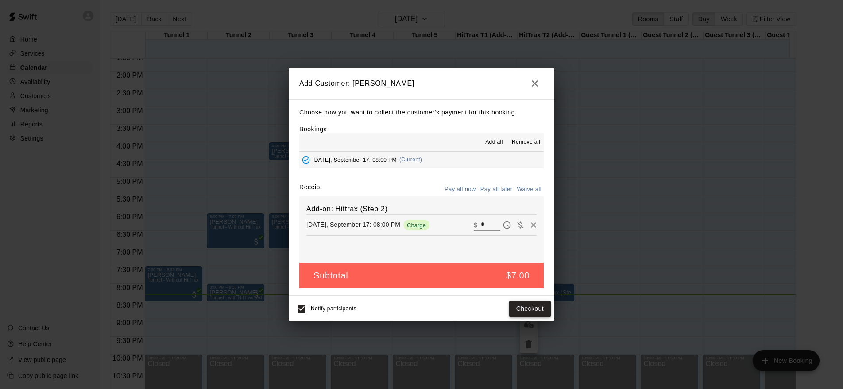
click at [531, 307] on button "Checkout" at bounding box center [530, 309] width 42 height 16
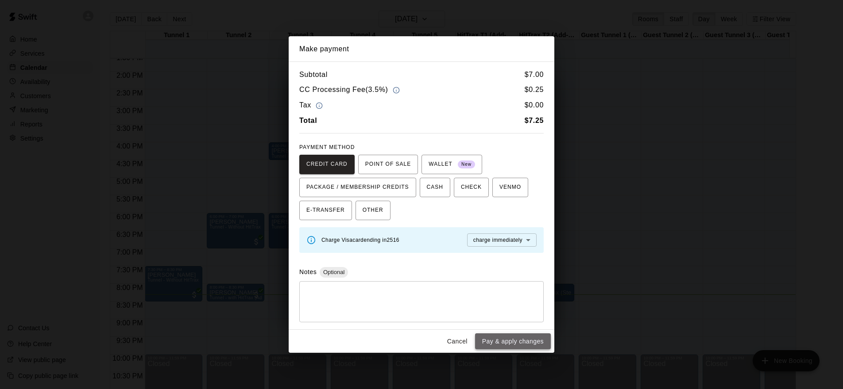
click at [519, 344] on button "Pay & apply changes" at bounding box center [513, 342] width 76 height 16
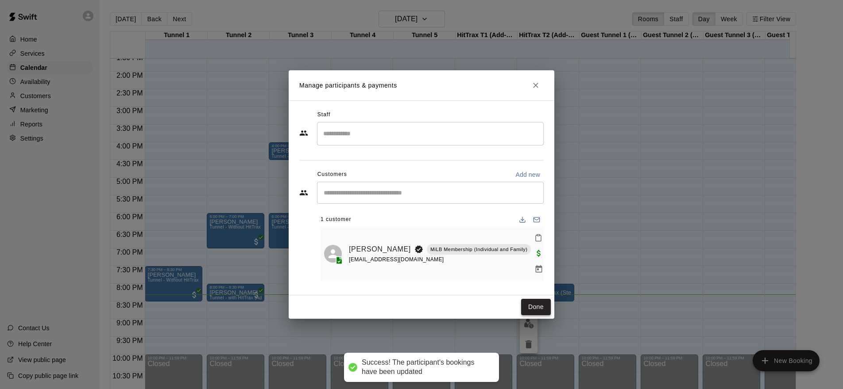
click at [539, 304] on button "Done" at bounding box center [536, 307] width 30 height 16
